Goal: Information Seeking & Learning: Learn about a topic

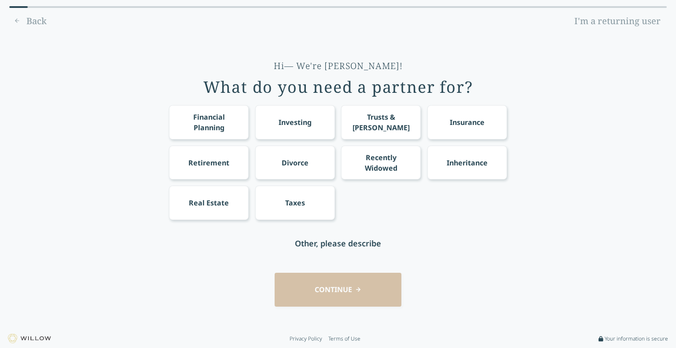
click at [643, 22] on link "I'm a returning user" at bounding box center [617, 21] width 99 height 14
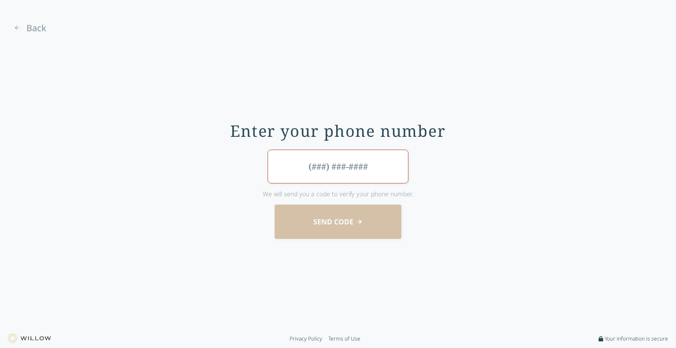
click at [345, 171] on input "tel" at bounding box center [337, 167] width 141 height 34
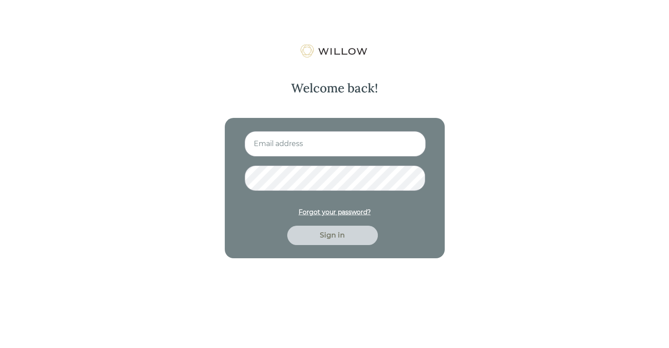
drag, startPoint x: 619, startPoint y: 1, endPoint x: 418, endPoint y: 57, distance: 208.7
click at [418, 57] on div "Welcome back! Forgot your password? Sign in" at bounding box center [334, 151] width 229 height 214
click at [302, 144] on input at bounding box center [335, 144] width 181 height 26
type input "mdobraca@beaconpointe.com"
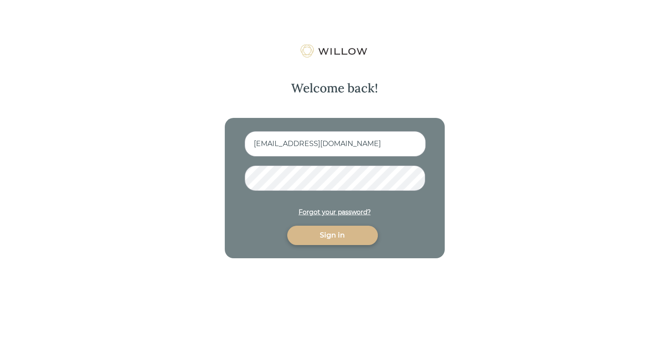
click at [287, 226] on button "Sign in" at bounding box center [332, 235] width 91 height 19
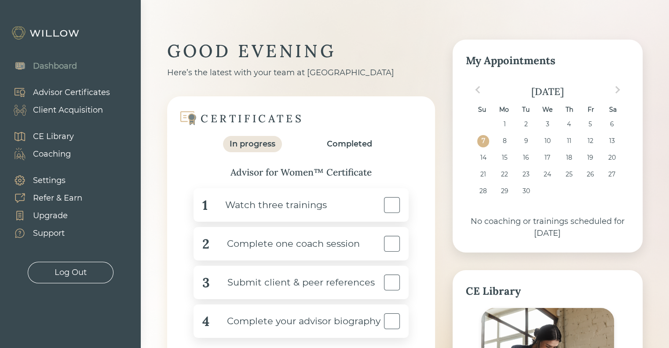
click at [347, 149] on div "Completed" at bounding box center [349, 144] width 45 height 12
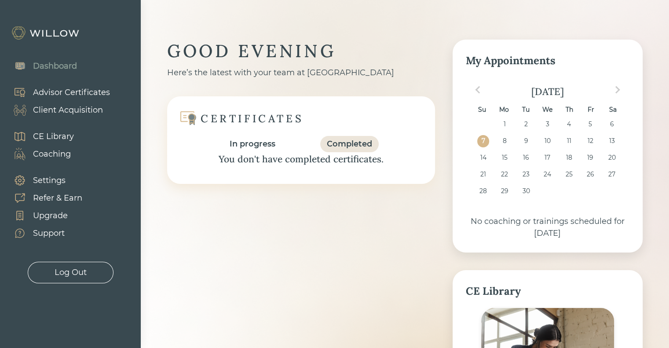
click at [254, 139] on div "In progress" at bounding box center [253, 144] width 46 height 12
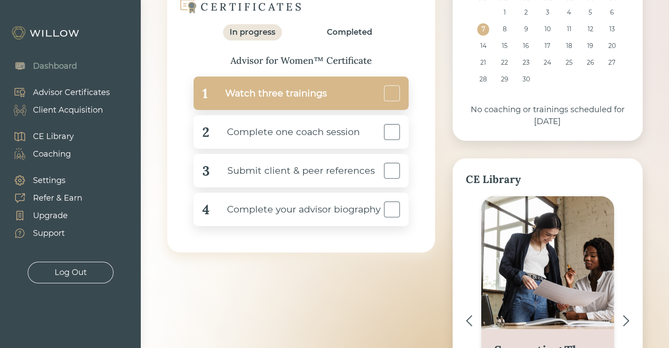
click at [291, 92] on div "Watch three trainings" at bounding box center [267, 94] width 119 height 20
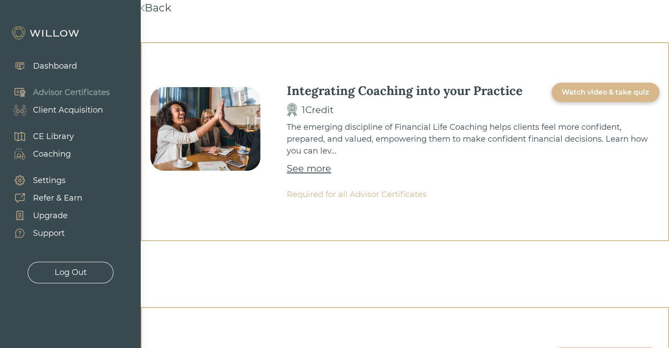
click at [165, 2] on link "Back" at bounding box center [156, 7] width 30 height 13
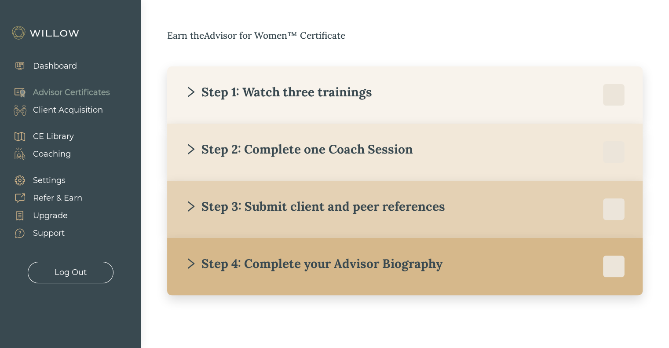
scroll to position [133, 0]
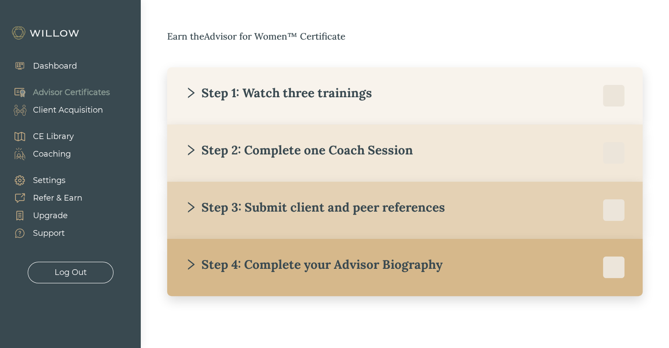
click at [329, 106] on div "Step 1: Watch three trainings" at bounding box center [405, 96] width 440 height 22
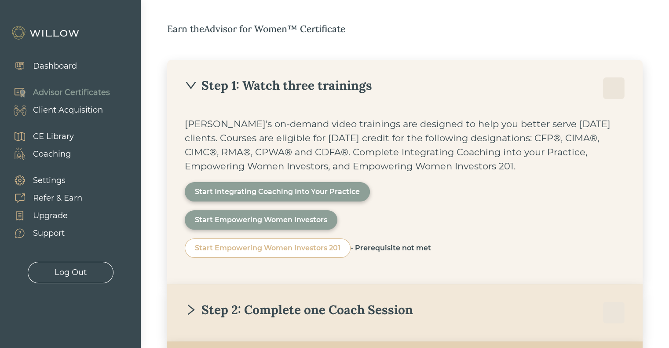
scroll to position [141, 0]
click at [304, 190] on div "Start Integrating Coaching Into Your Practice" at bounding box center [277, 191] width 165 height 11
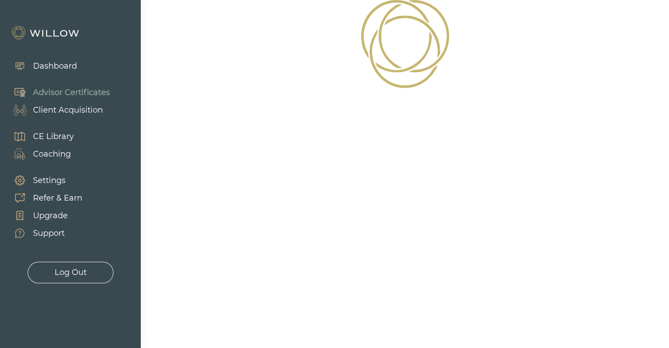
scroll to position [26, 0]
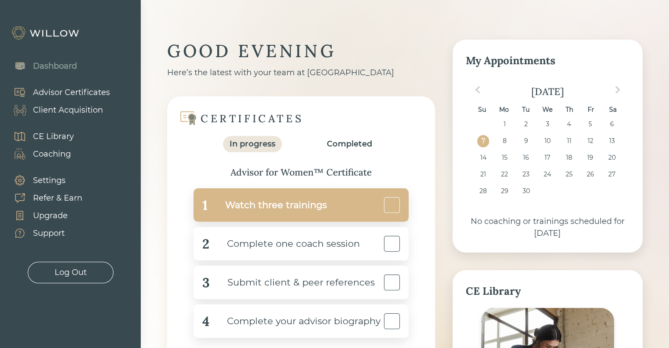
click at [303, 212] on div "Watch three trainings" at bounding box center [267, 205] width 119 height 20
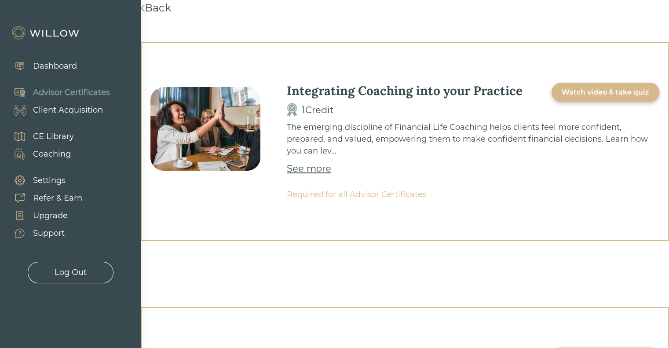
click at [614, 89] on div "Watch video & take quiz" at bounding box center [606, 92] width 88 height 11
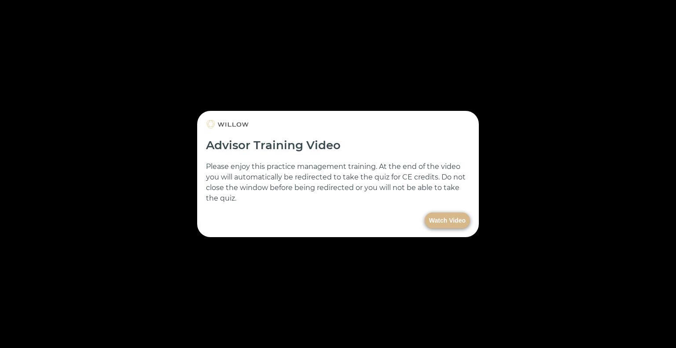
click at [445, 221] on button "Watch Video" at bounding box center [446, 220] width 45 height 16
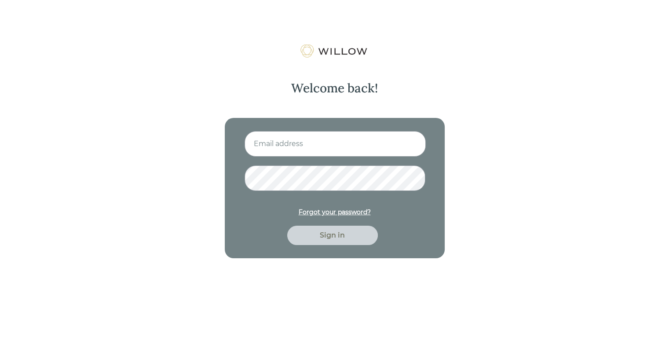
click at [329, 138] on input at bounding box center [335, 144] width 181 height 26
type input "[EMAIL_ADDRESS][DOMAIN_NAME]"
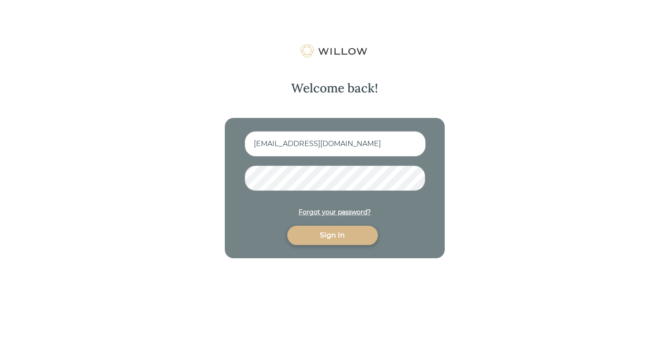
click at [287, 226] on button "Sign in" at bounding box center [332, 235] width 91 height 19
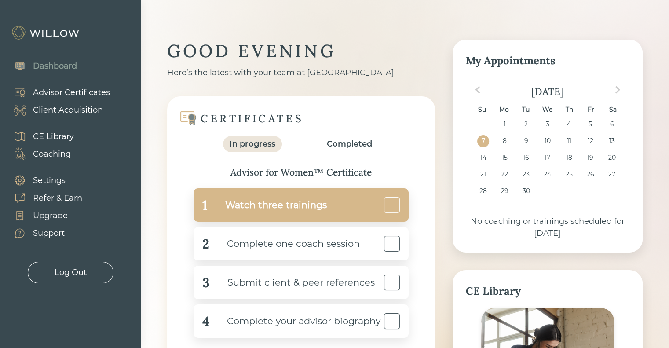
click at [329, 207] on div "1 Watch three trainings" at bounding box center [301, 204] width 215 height 33
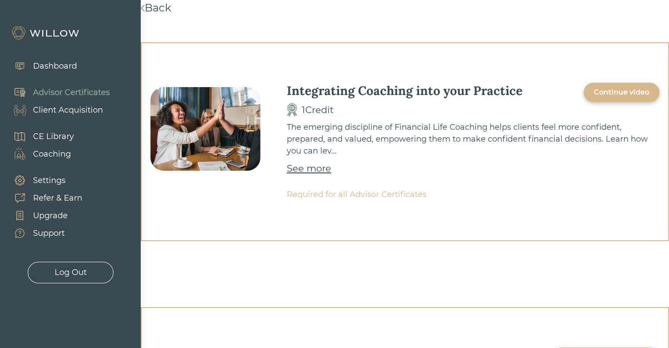
click at [628, 95] on div "Continue video" at bounding box center [621, 92] width 55 height 11
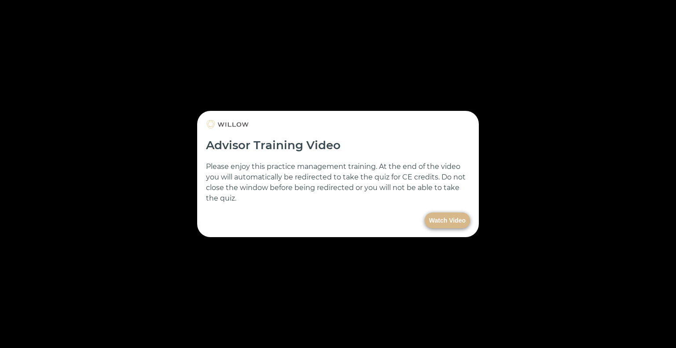
click at [443, 219] on button "Watch Video" at bounding box center [446, 220] width 45 height 16
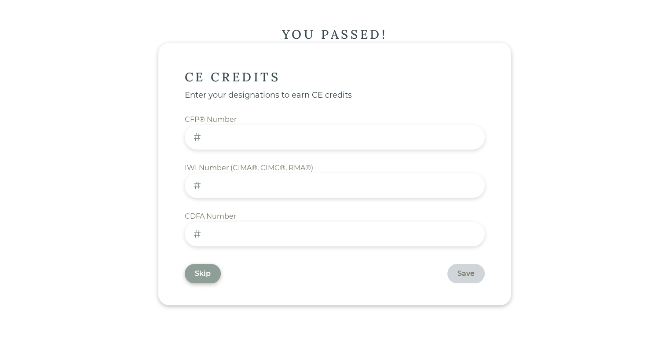
click at [259, 244] on input at bounding box center [335, 234] width 300 height 25
paste input "110507"
type input "110507"
click at [457, 276] on div "Save" at bounding box center [465, 273] width 17 height 11
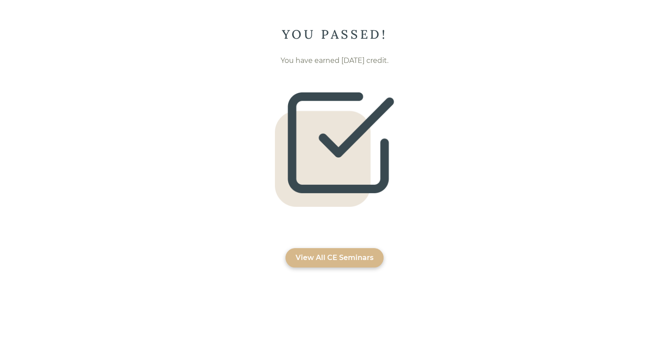
click at [344, 258] on div "View All CE Seminars" at bounding box center [335, 257] width 78 height 11
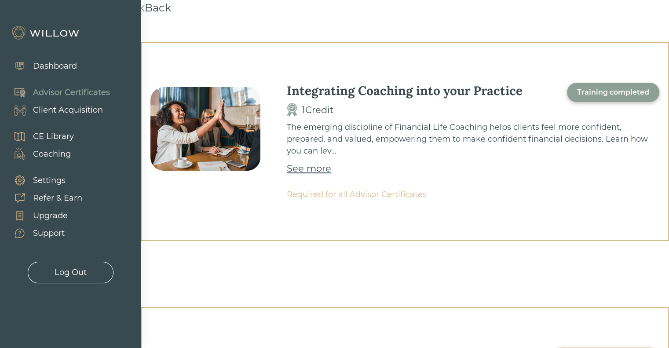
click at [307, 168] on div "See more" at bounding box center [309, 168] width 44 height 14
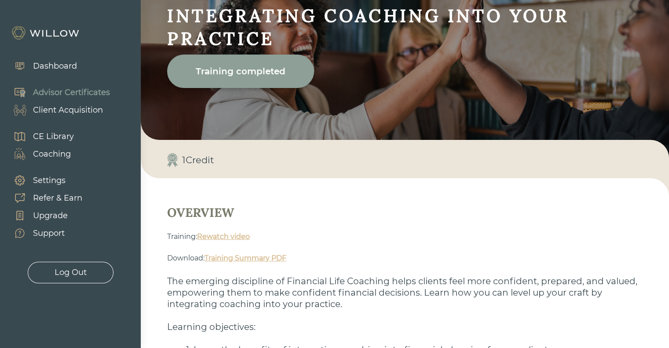
scroll to position [66, 0]
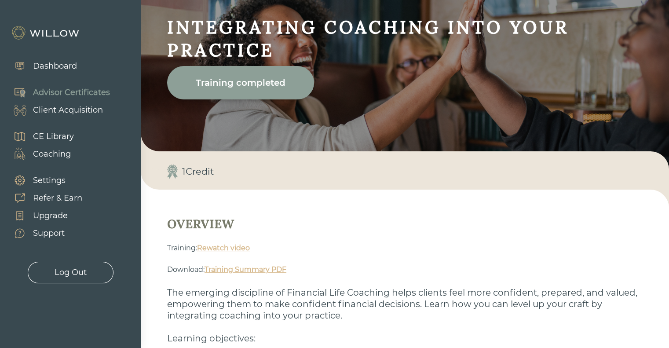
click at [56, 67] on div "Dashboard" at bounding box center [55, 66] width 44 height 12
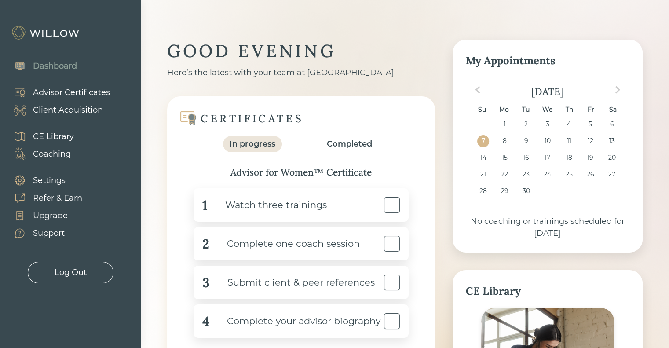
scroll to position [52, 0]
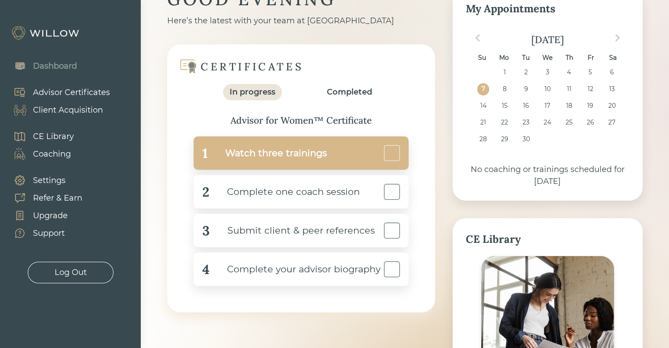
click at [319, 157] on div "Watch three trainings" at bounding box center [267, 153] width 119 height 20
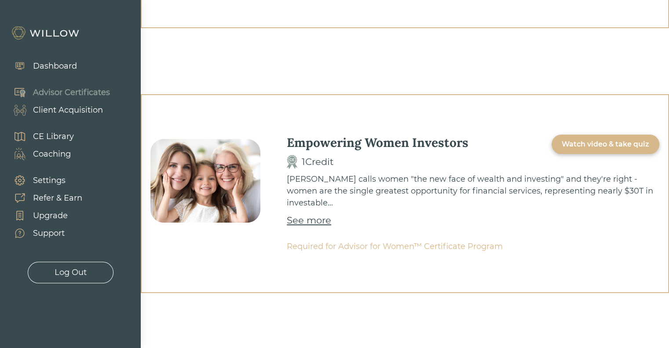
scroll to position [213, 0]
click at [315, 213] on div "See more" at bounding box center [309, 220] width 44 height 14
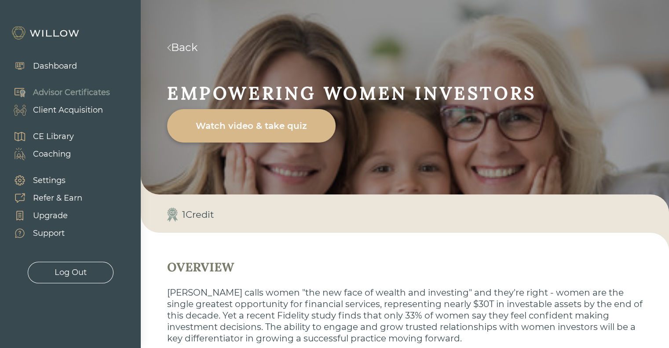
click at [239, 136] on div "Watch video & take quiz" at bounding box center [251, 125] width 148 height 25
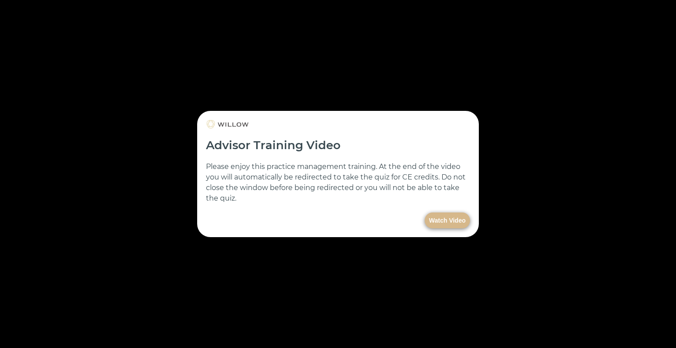
click at [455, 216] on button "Watch Video" at bounding box center [446, 220] width 45 height 16
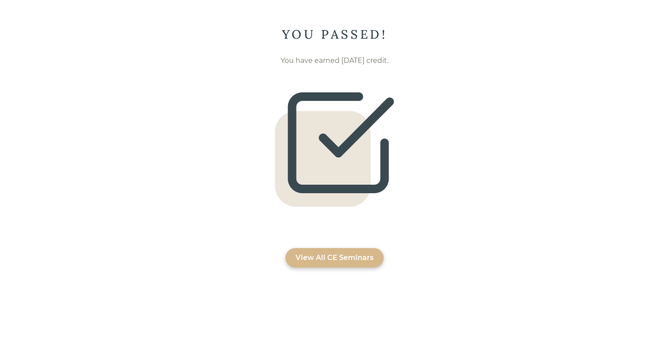
scroll to position [26, 0]
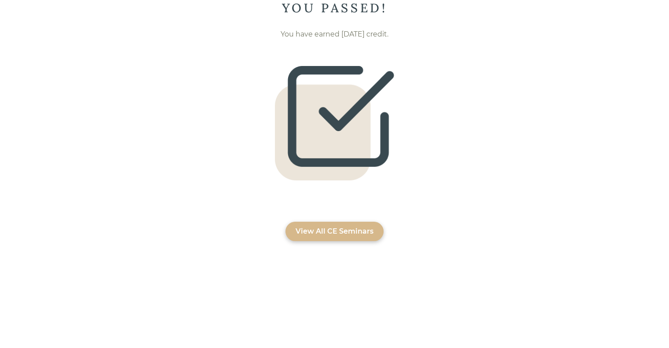
click at [341, 233] on div "View All CE Seminars" at bounding box center [335, 231] width 78 height 11
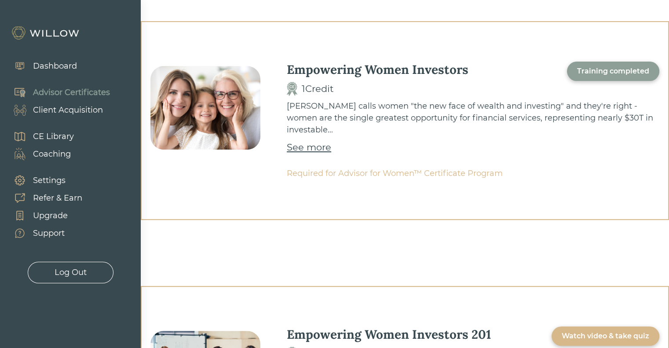
scroll to position [461, 0]
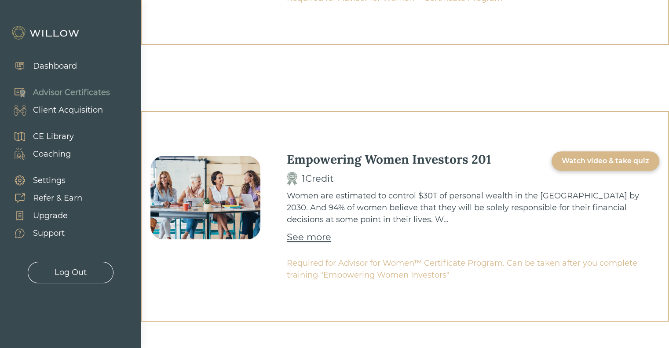
click at [308, 230] on div "See more" at bounding box center [309, 237] width 44 height 14
